Goal: Task Accomplishment & Management: Use online tool/utility

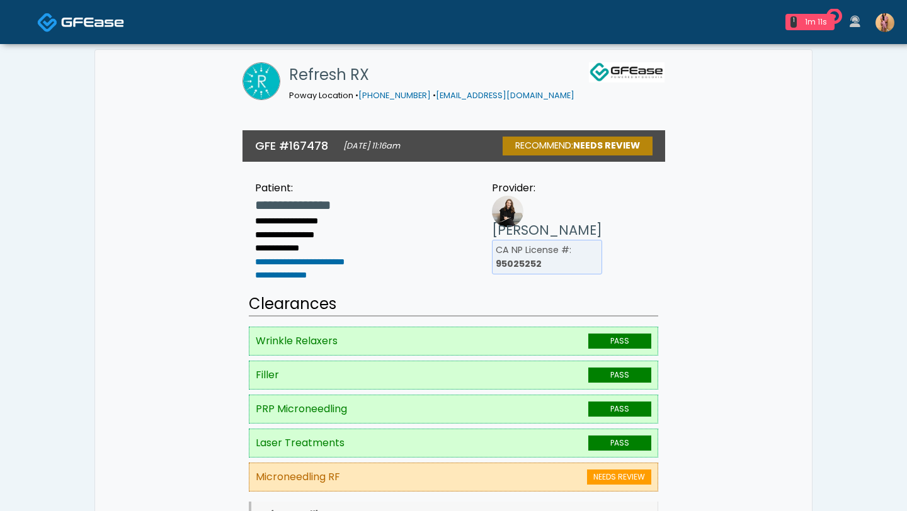
click at [84, 26] on img at bounding box center [92, 22] width 63 height 13
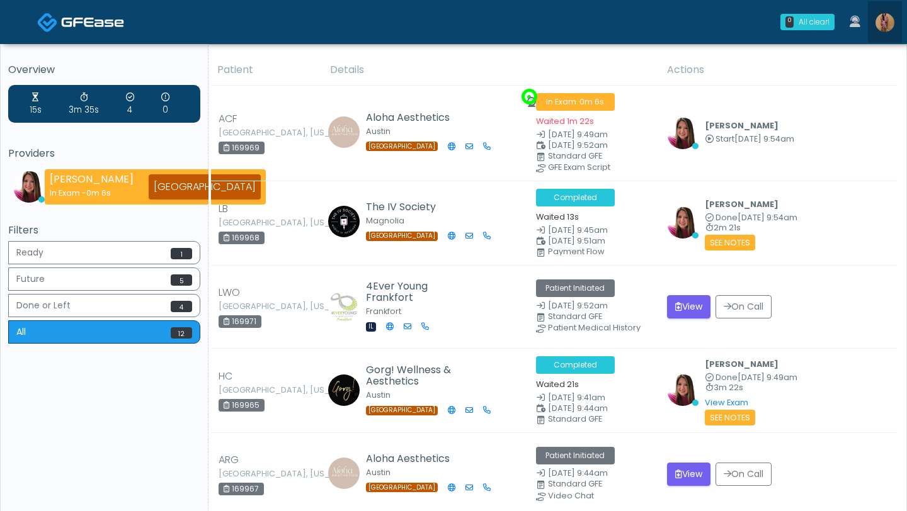
click at [884, 21] on img at bounding box center [884, 22] width 19 height 19
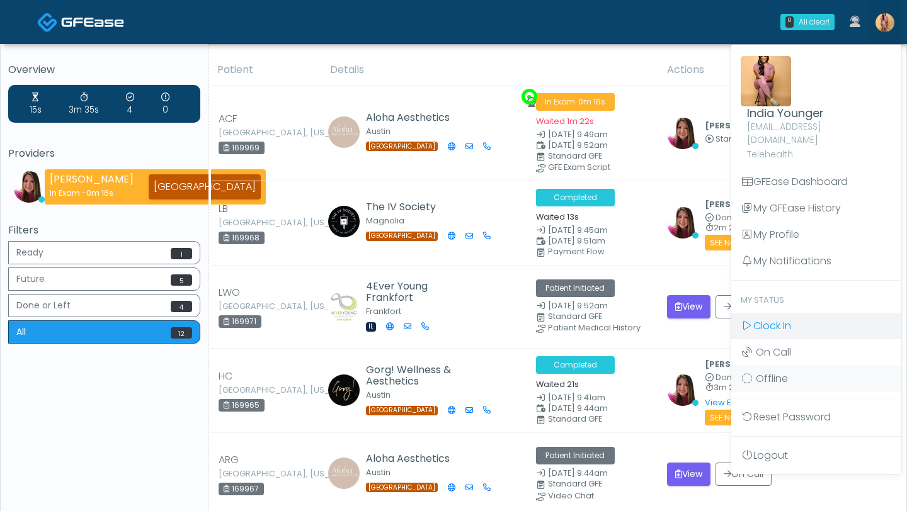
click at [771, 319] on span "Clock In" at bounding box center [772, 326] width 38 height 14
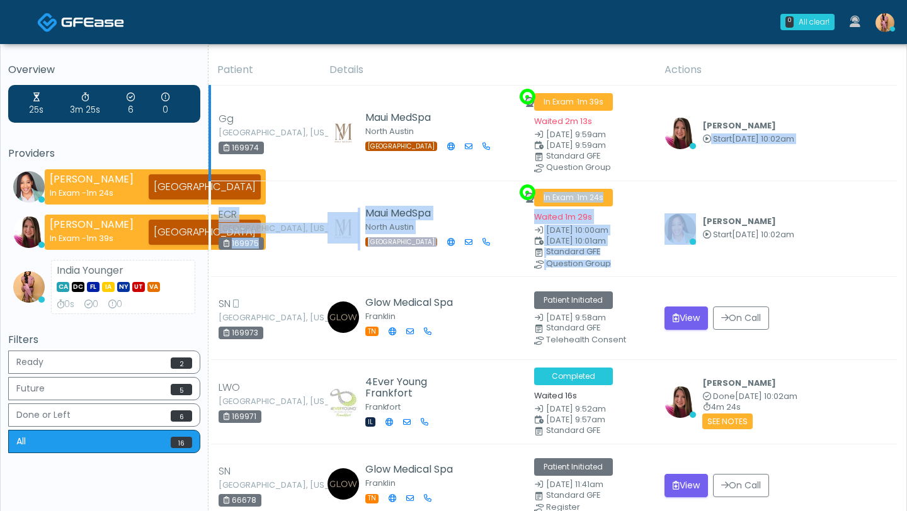
drag, startPoint x: 789, startPoint y: 206, endPoint x: 789, endPoint y: 110, distance: 96.4
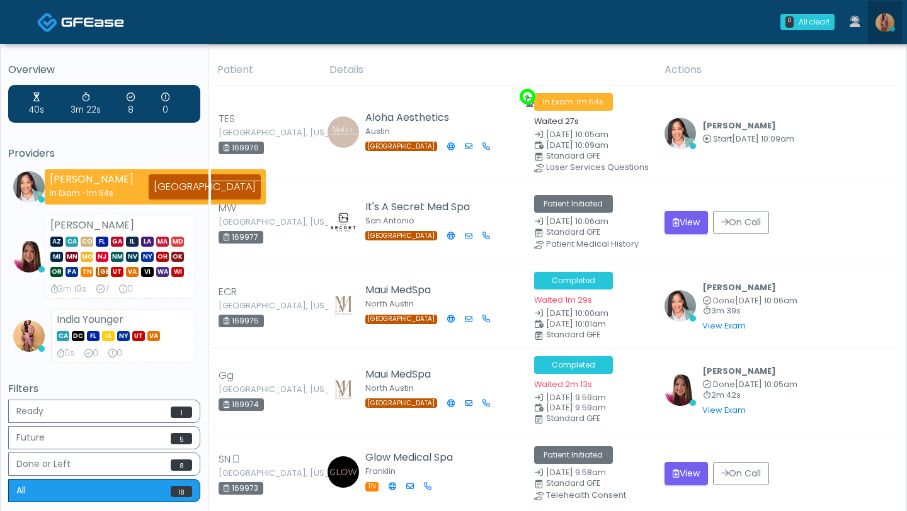
click at [882, 25] on img at bounding box center [884, 22] width 19 height 19
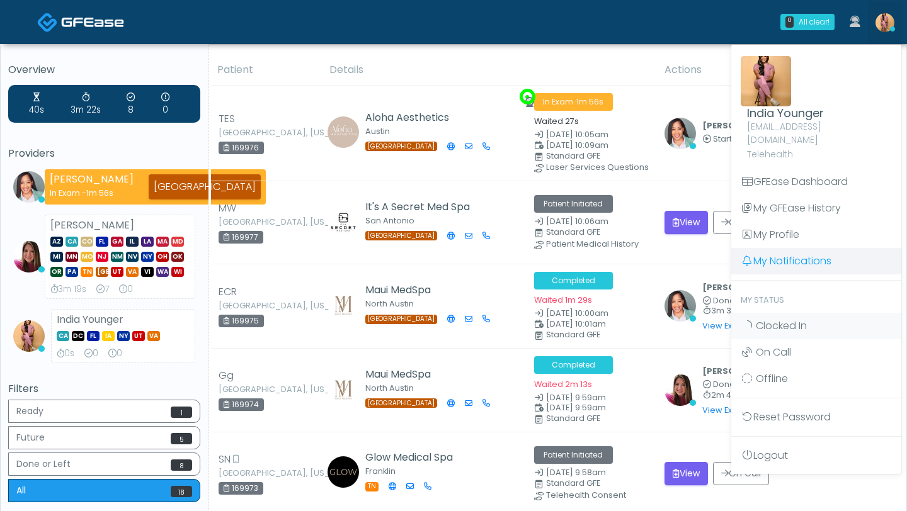
click at [809, 248] on link "My Notifications" at bounding box center [816, 261] width 170 height 26
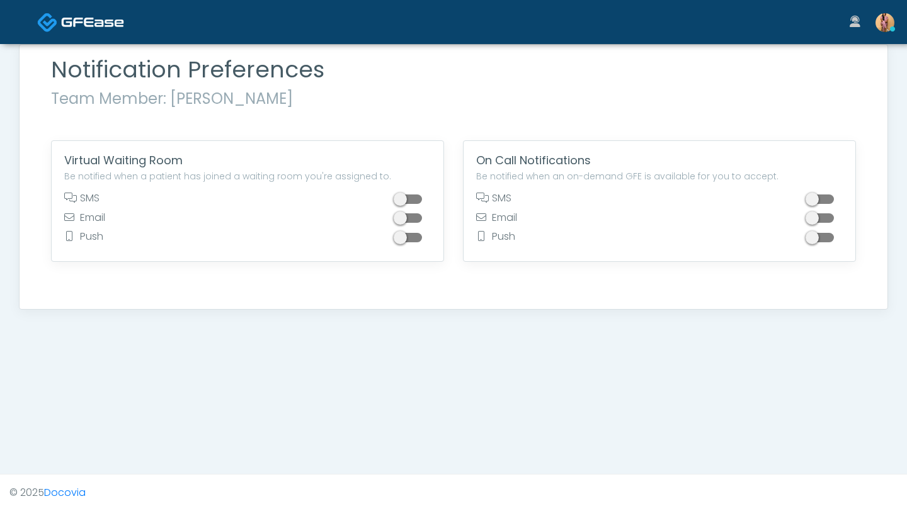
click at [98, 23] on img at bounding box center [92, 22] width 63 height 13
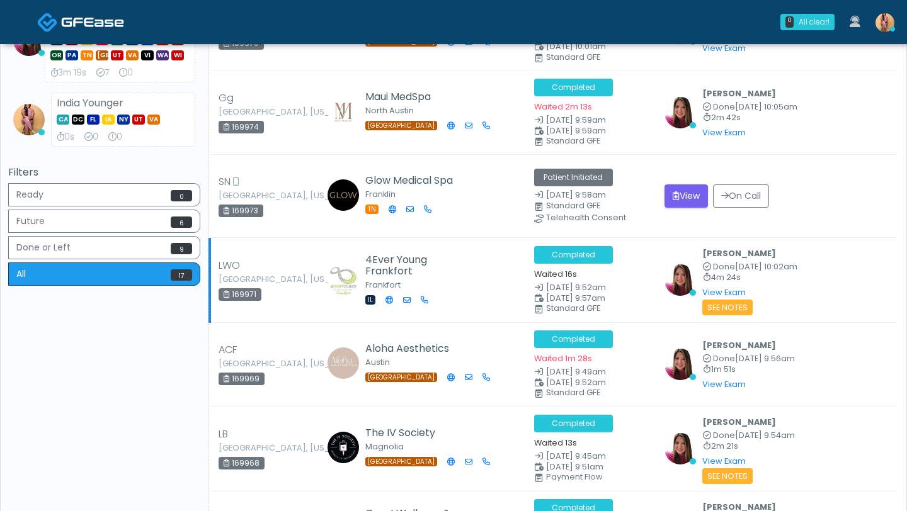
scroll to position [265, 0]
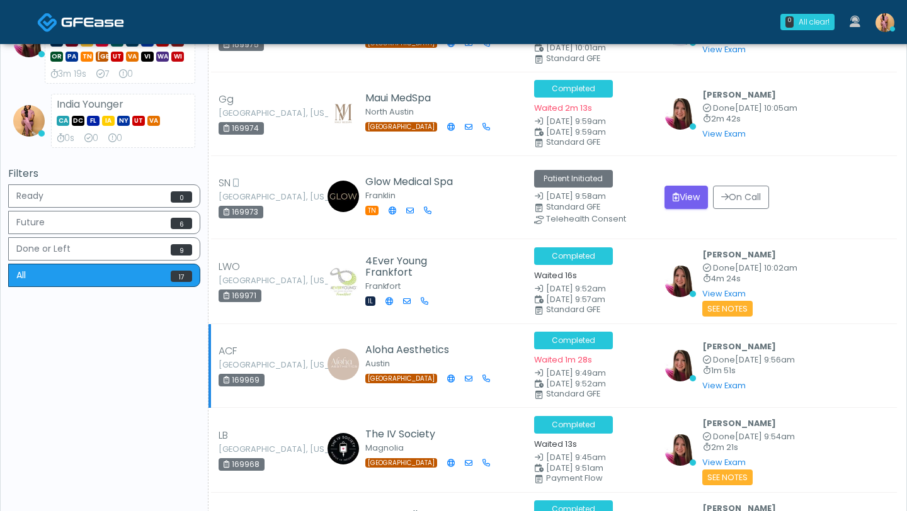
click at [287, 326] on td "ACF Pflugerville, Texas 169969" at bounding box center [266, 366] width 112 height 84
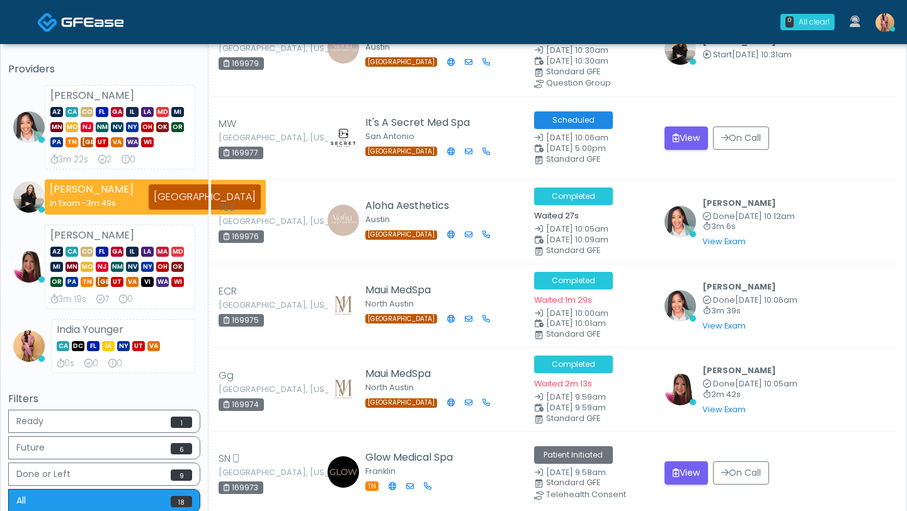
scroll to position [0, 0]
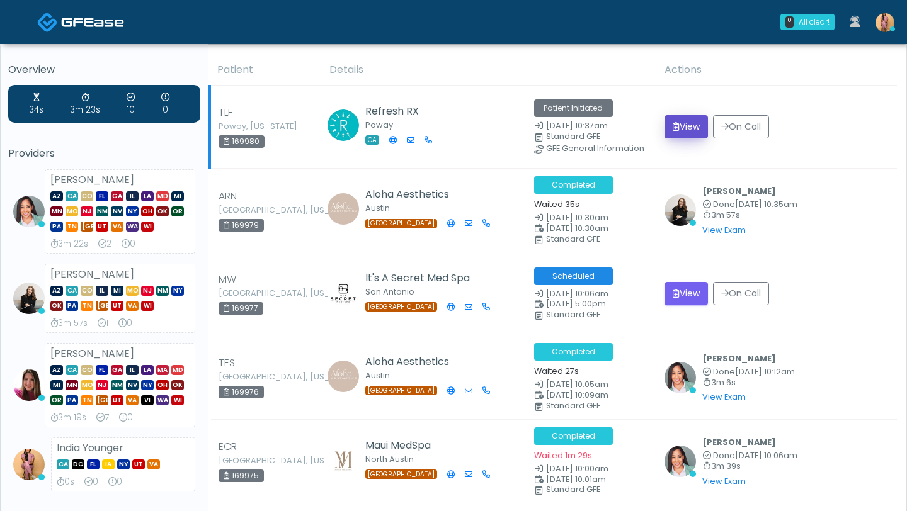
click at [678, 128] on button "View" at bounding box center [685, 126] width 43 height 23
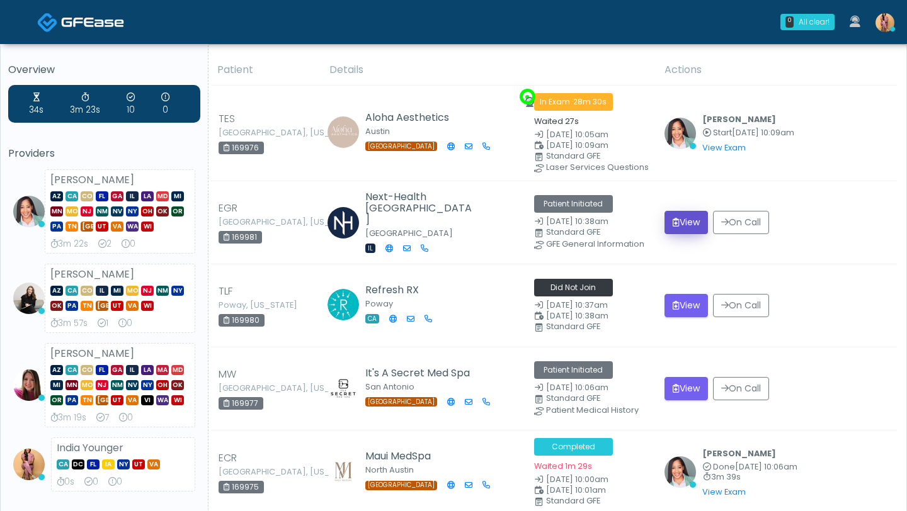
click at [687, 220] on button "View" at bounding box center [685, 222] width 43 height 23
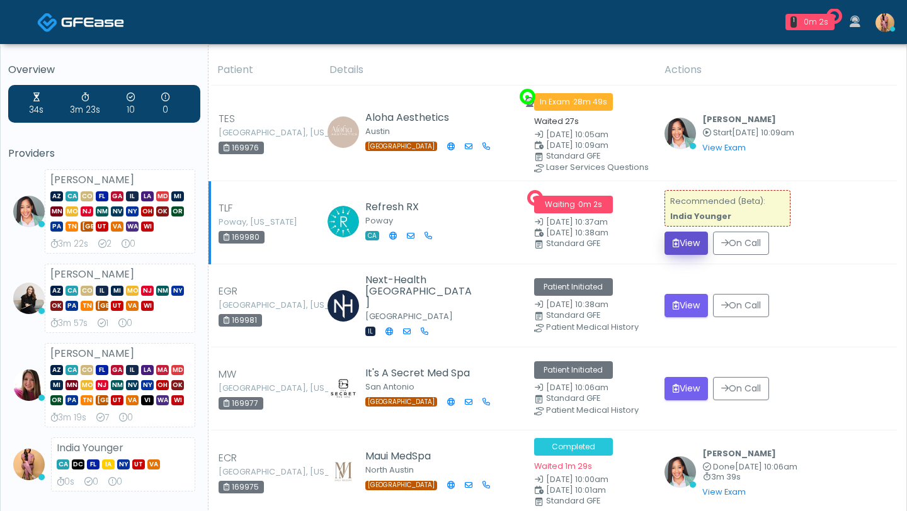
click at [687, 237] on button "View" at bounding box center [685, 243] width 43 height 23
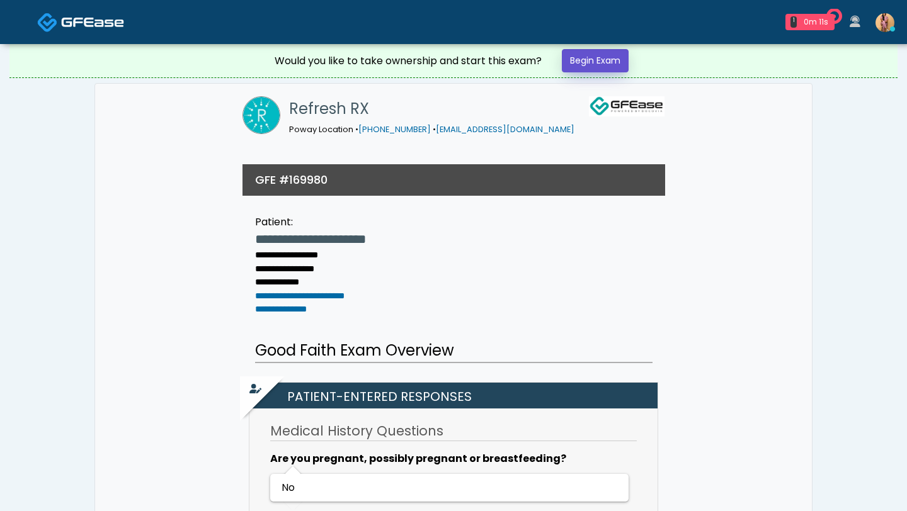
click at [624, 62] on link "Begin Exam" at bounding box center [595, 60] width 67 height 23
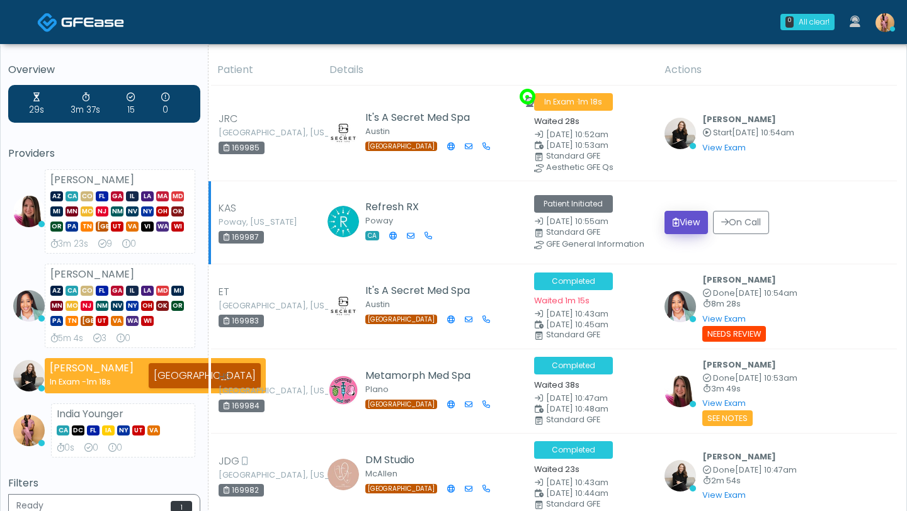
click at [683, 221] on button "View" at bounding box center [685, 222] width 43 height 23
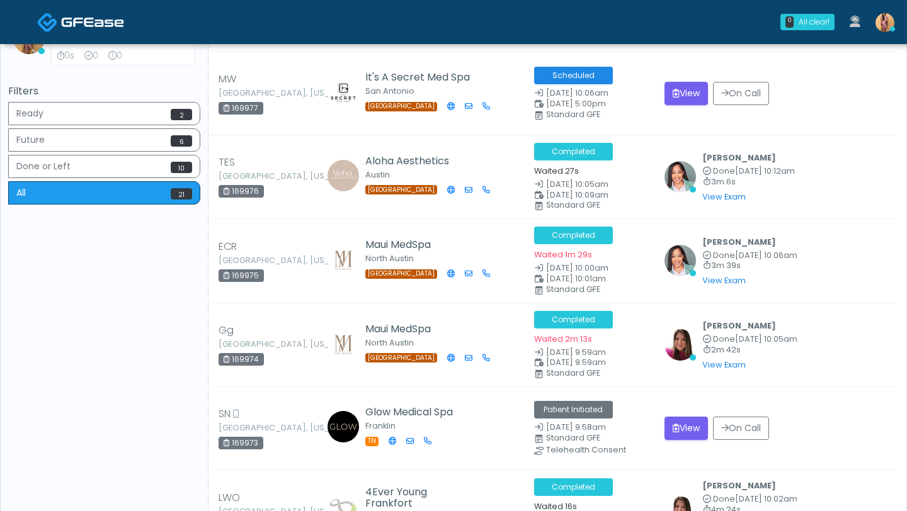
scroll to position [421, 0]
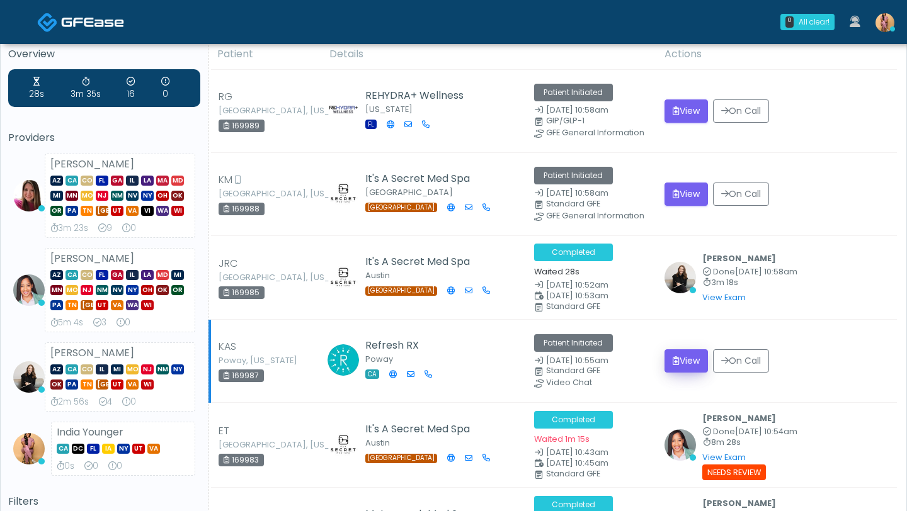
scroll to position [20, 0]
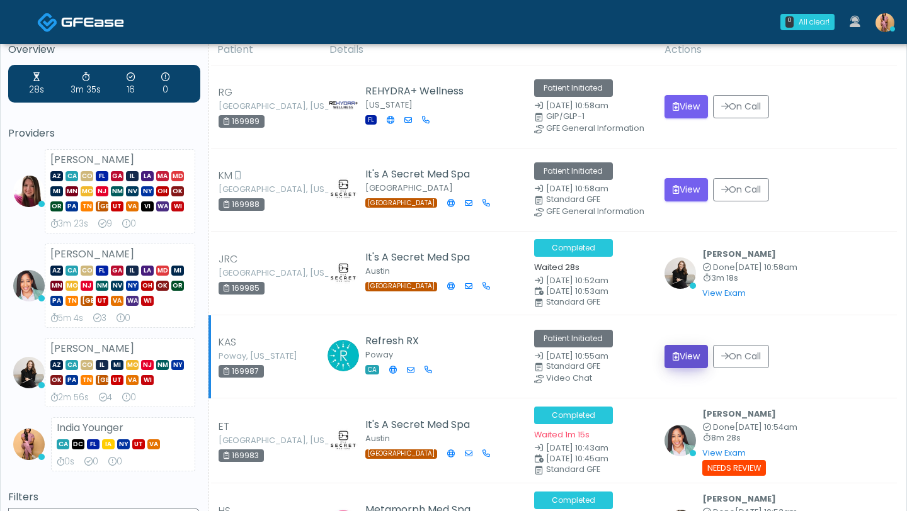
click at [685, 360] on button "View" at bounding box center [685, 356] width 43 height 23
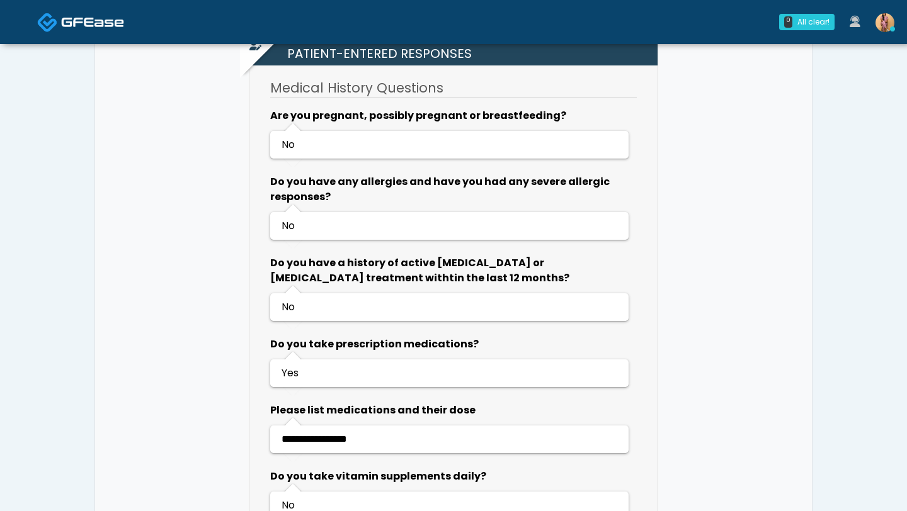
scroll to position [13, 0]
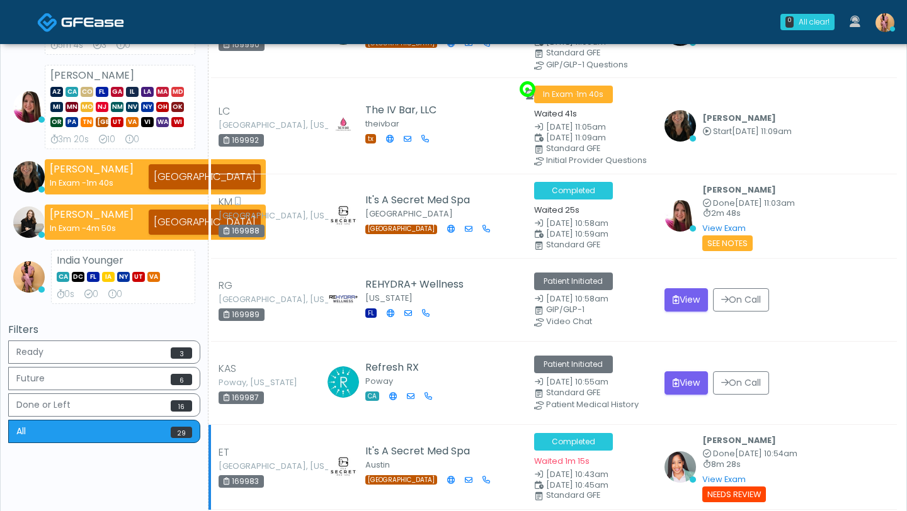
scroll to position [181, 0]
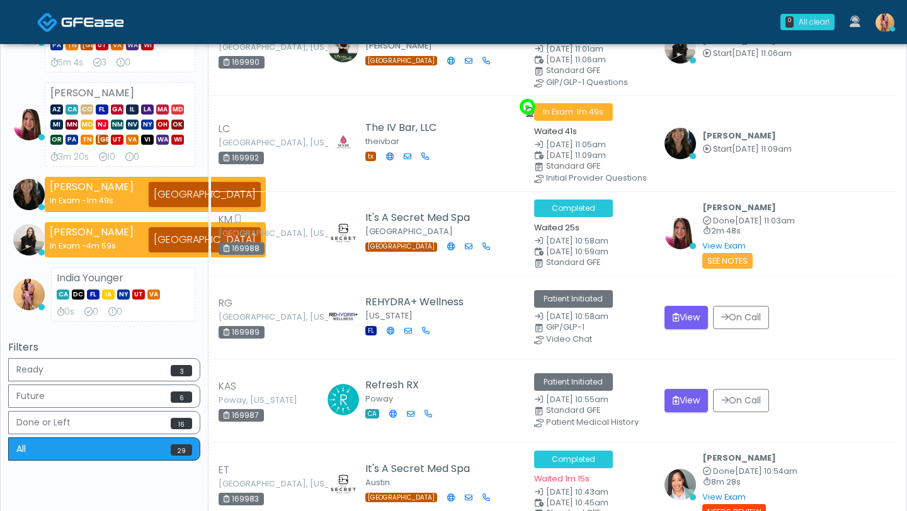
click at [884, 23] on img at bounding box center [884, 22] width 19 height 19
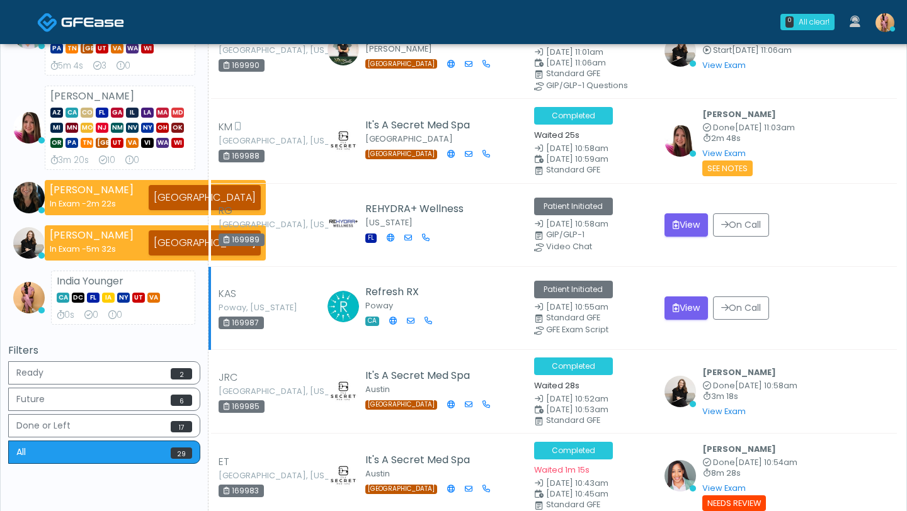
scroll to position [179, 0]
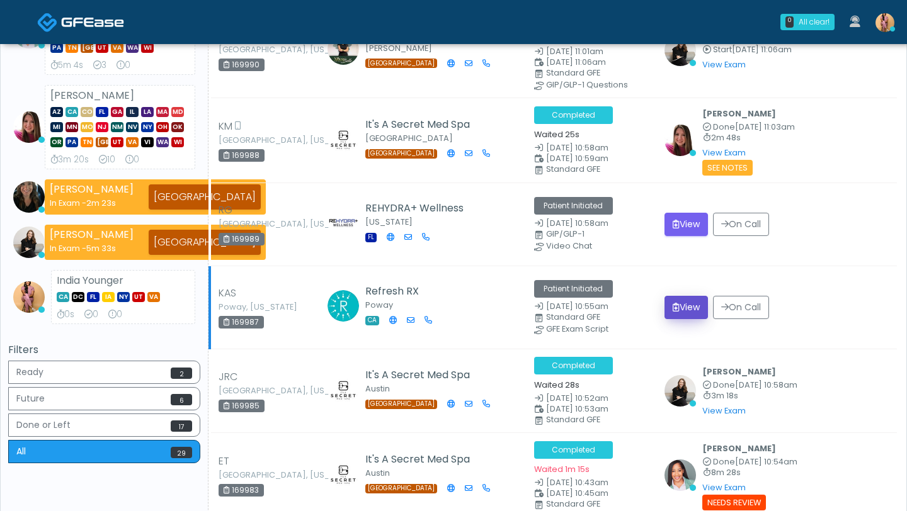
click at [673, 309] on button "View" at bounding box center [685, 307] width 43 height 23
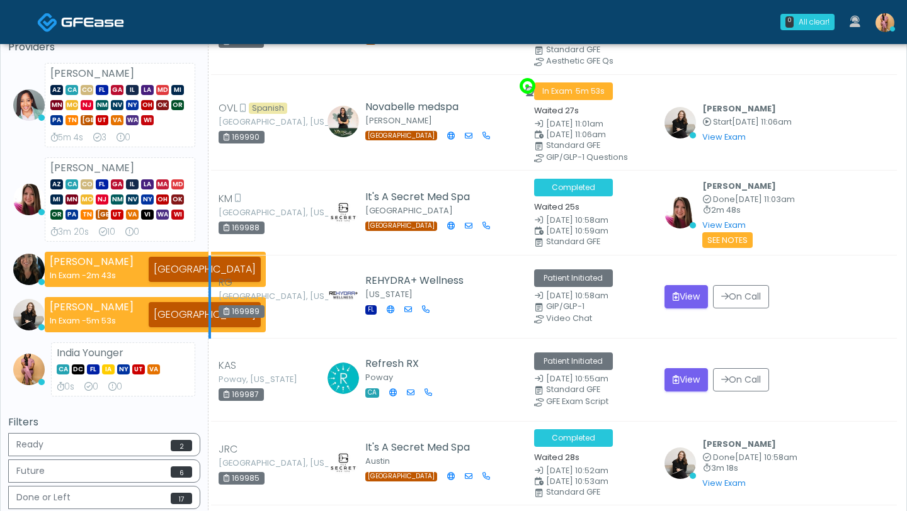
scroll to position [107, 0]
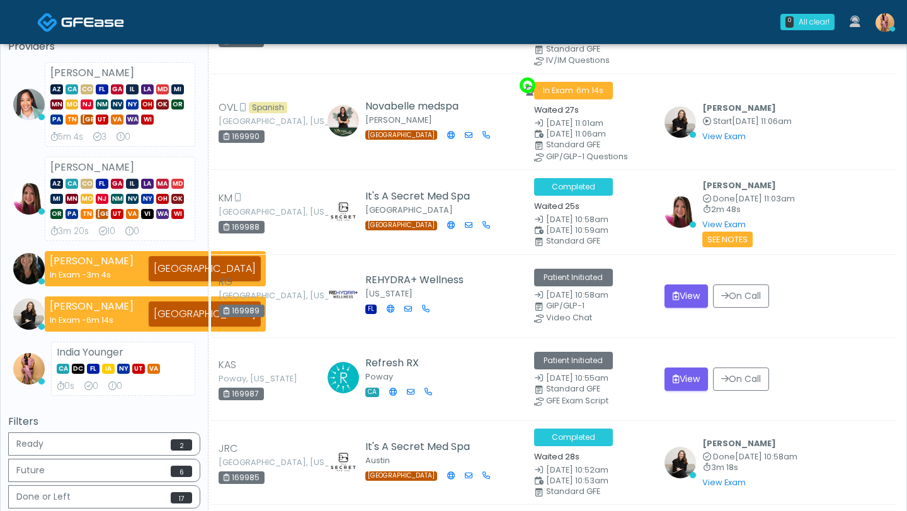
click at [880, 18] on img at bounding box center [884, 22] width 19 height 19
click at [889, 23] on img at bounding box center [884, 22] width 19 height 19
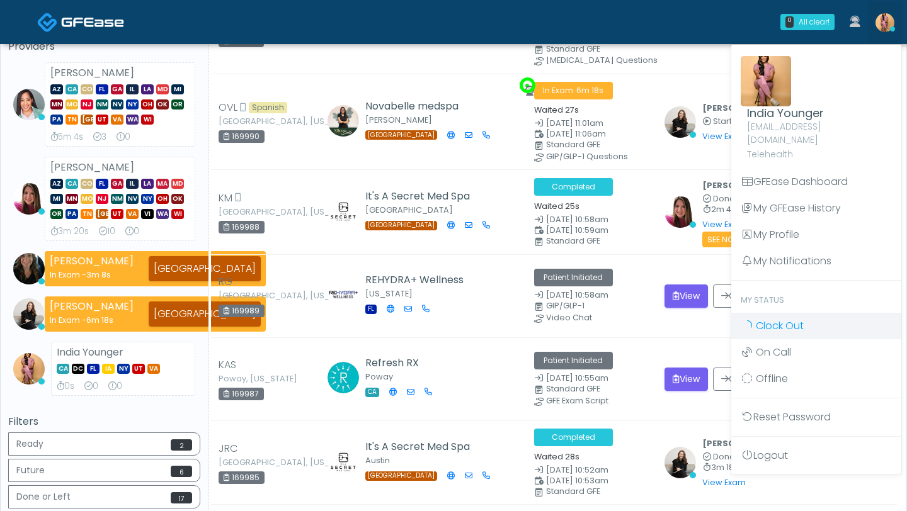
click at [772, 319] on span "Clock Out" at bounding box center [780, 326] width 48 height 14
